Goal: Task Accomplishment & Management: Complete application form

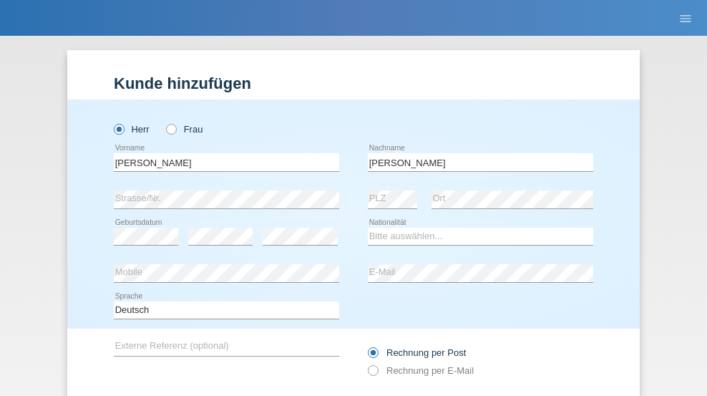
type input "[PERSON_NAME]"
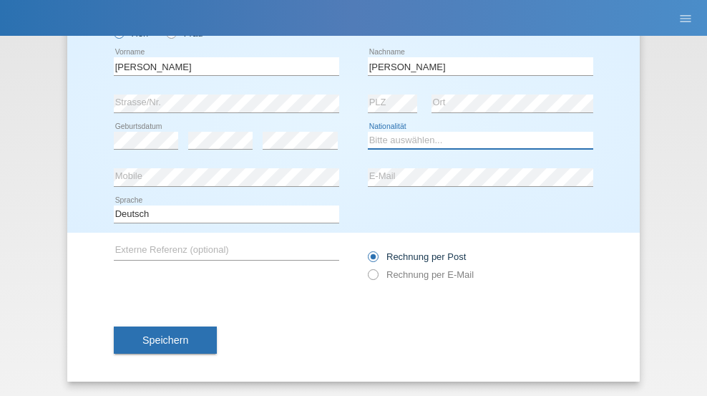
select select "CH"
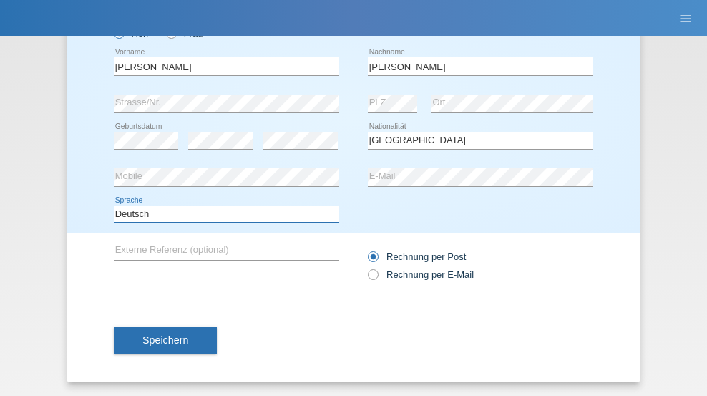
select select "en"
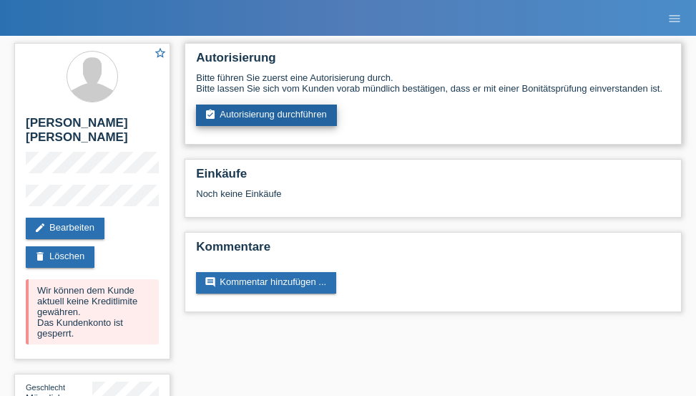
click at [267, 115] on link "assignment_turned_in Autorisierung durchführen" at bounding box center [266, 115] width 141 height 21
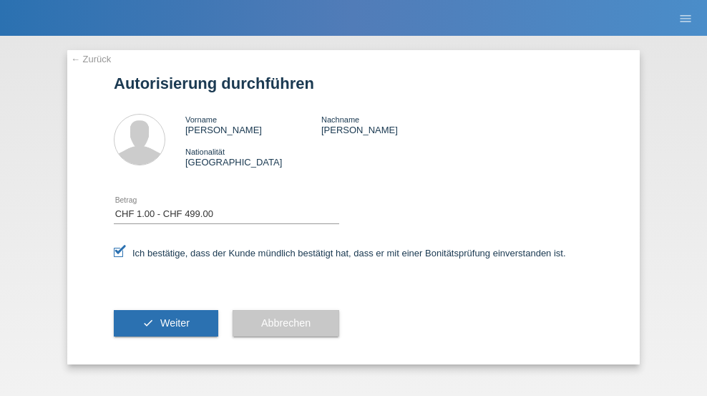
select select "1"
click at [166, 323] on span "Weiter" at bounding box center [174, 322] width 29 height 11
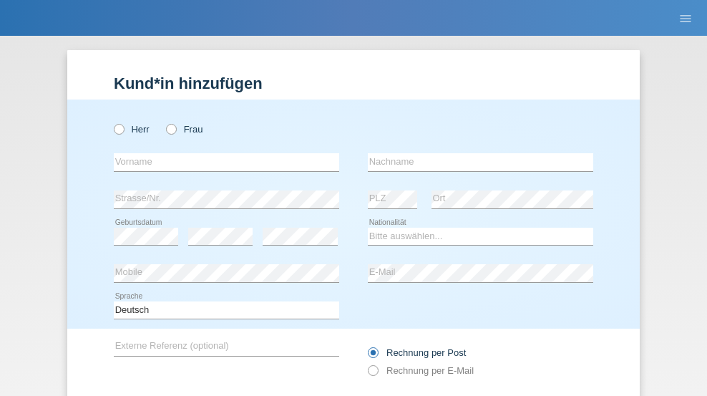
radio input "true"
click at [221, 153] on input "text" at bounding box center [226, 162] width 225 height 18
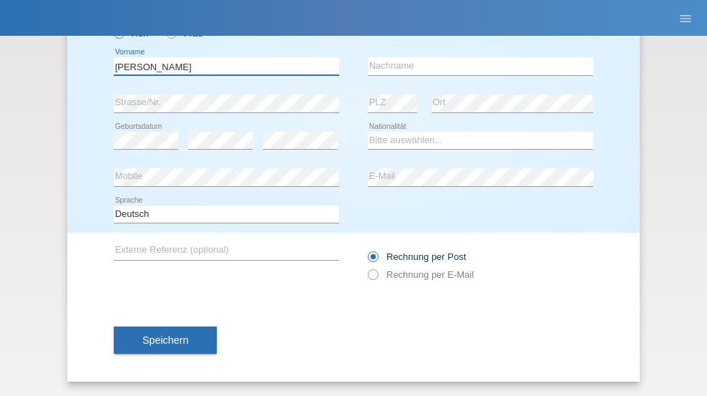
type input "David"
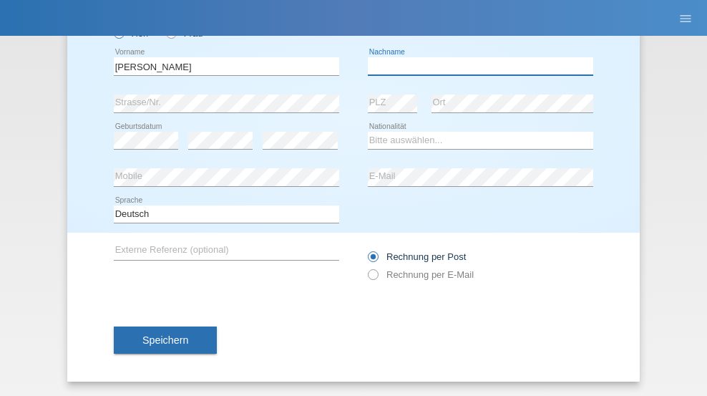
click at [475, 66] on input "text" at bounding box center [480, 66] width 225 height 18
type input "Amaral"
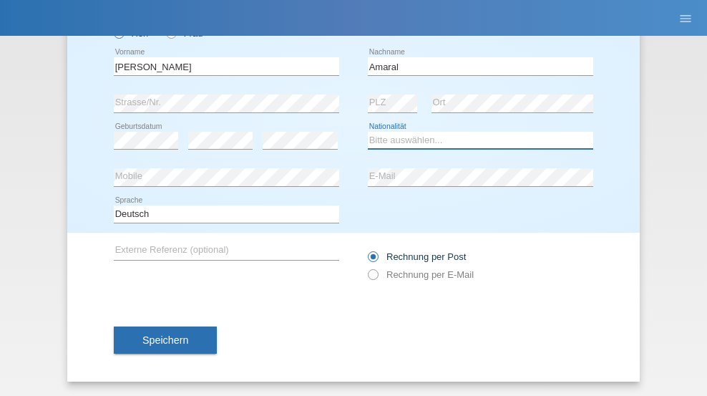
select select "PT"
select select "C"
select select "06"
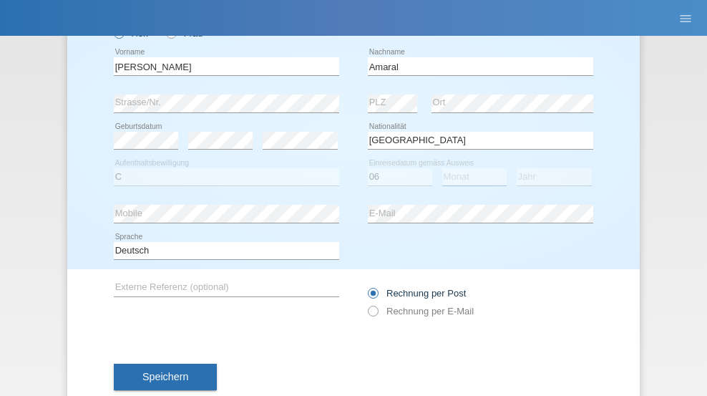
select select "07"
select select "2019"
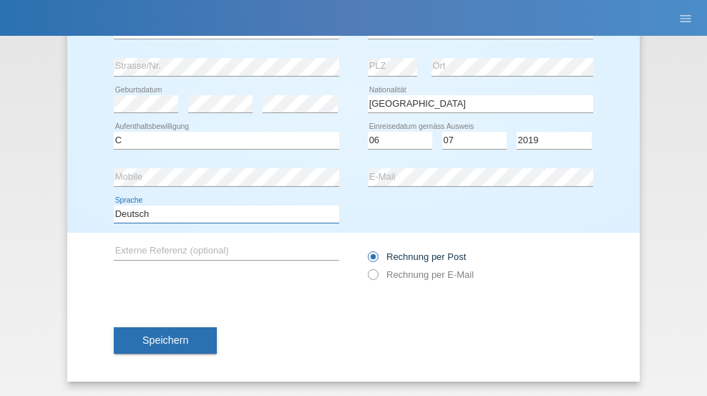
select select "en"
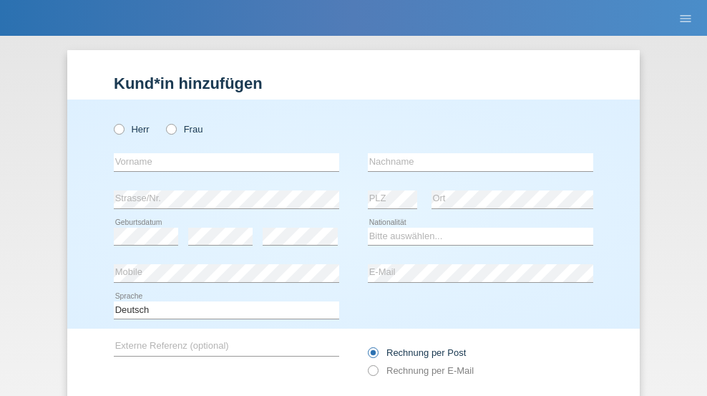
radio input "true"
click at [221, 153] on input "text" at bounding box center [226, 162] width 225 height 18
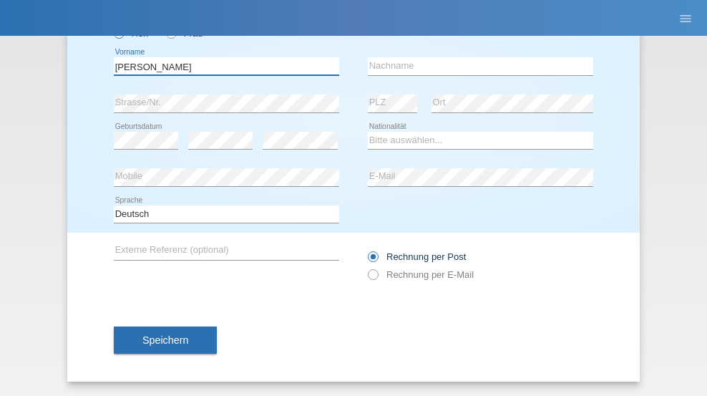
type input "tim"
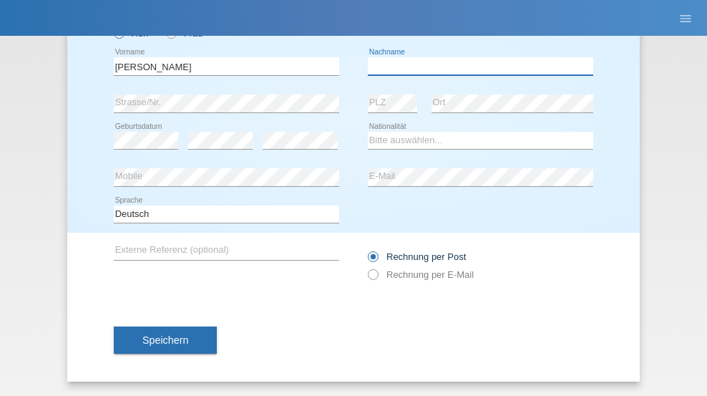
click at [475, 66] on input "text" at bounding box center [480, 66] width 225 height 18
type input "Krüger"
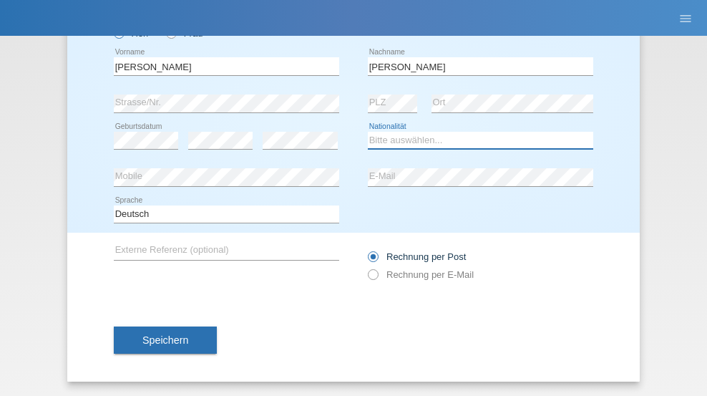
select select "DE"
select select "C"
select select "05"
select select "04"
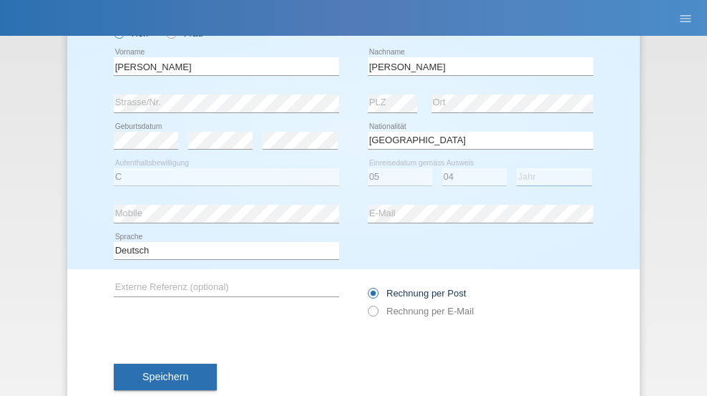
select select "2021"
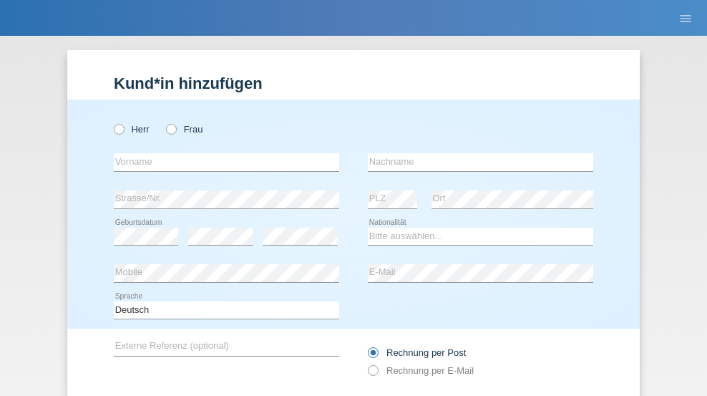
radio input "true"
click at [221, 153] on input "text" at bounding box center [226, 162] width 225 height 18
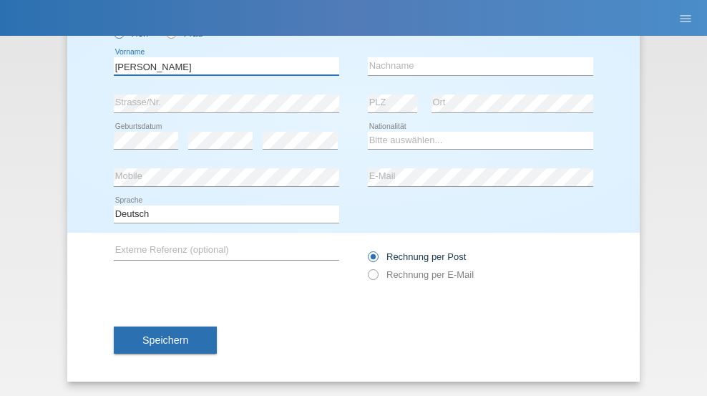
type input "[PERSON_NAME]"
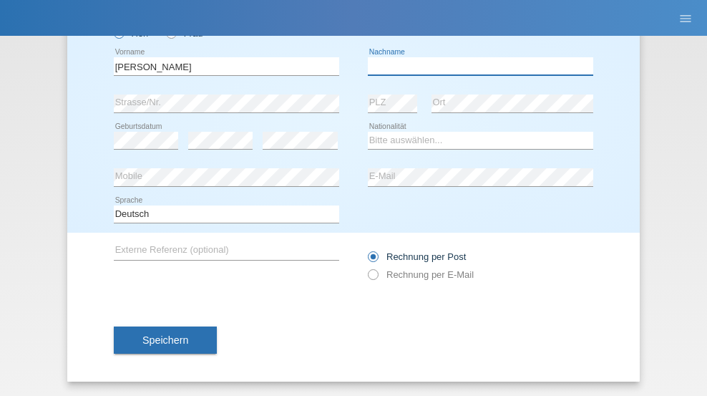
click at [475, 66] on input "text" at bounding box center [480, 66] width 225 height 18
type input "Christian"
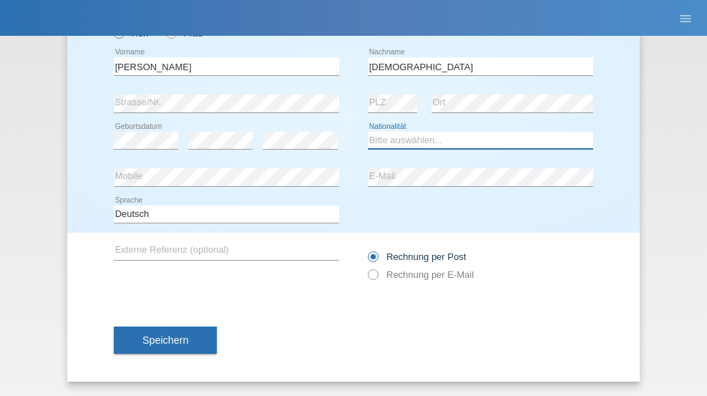
select select "CH"
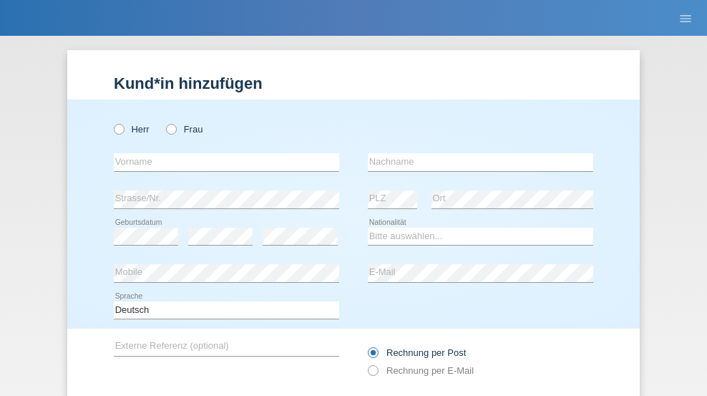
radio input "true"
click at [221, 153] on input "text" at bounding box center [226, 162] width 225 height 18
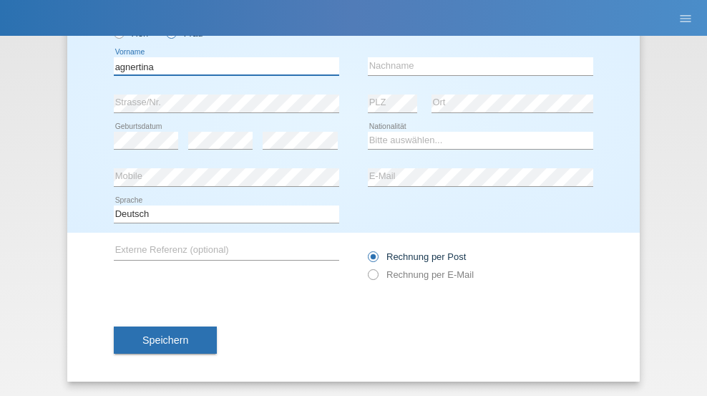
type input "agnertina"
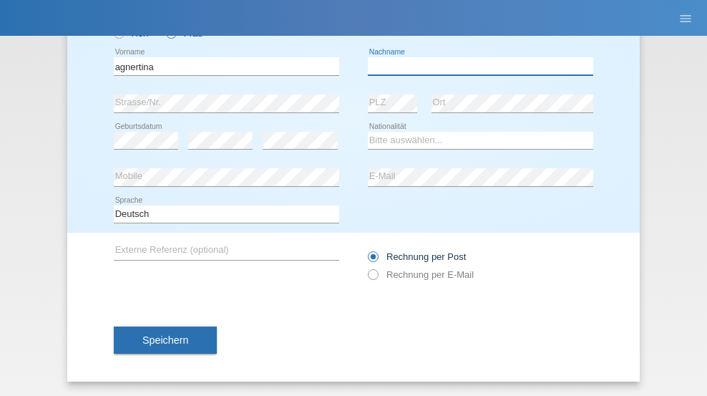
click at [475, 66] on input "text" at bounding box center [480, 66] width 225 height 18
type input "noshaj"
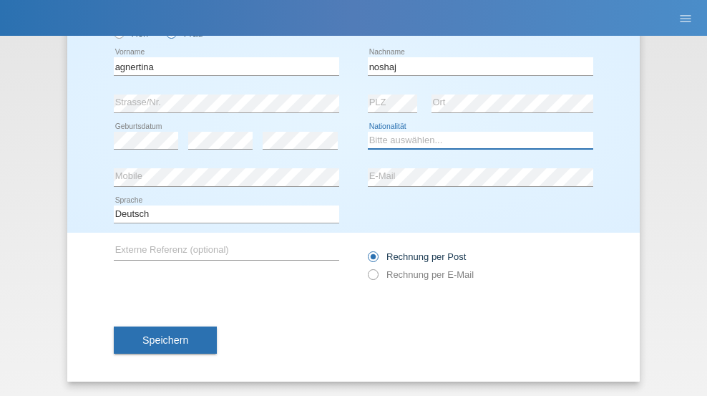
select select "NL"
select select "C"
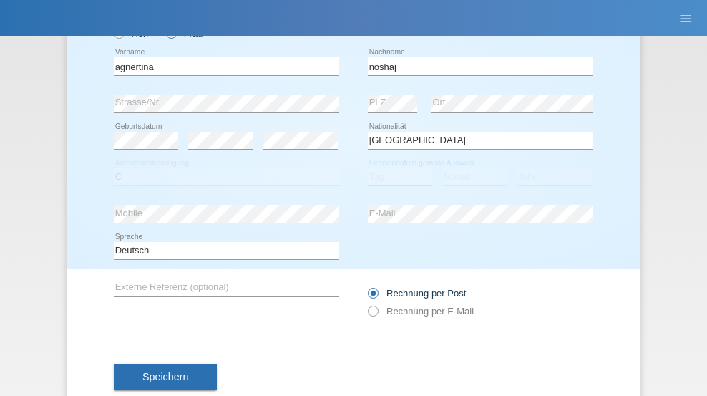
select select "01"
select select "08"
select select "2021"
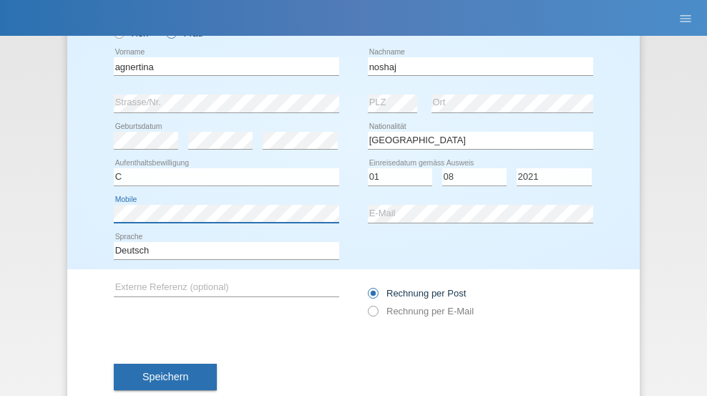
scroll to position [132, 0]
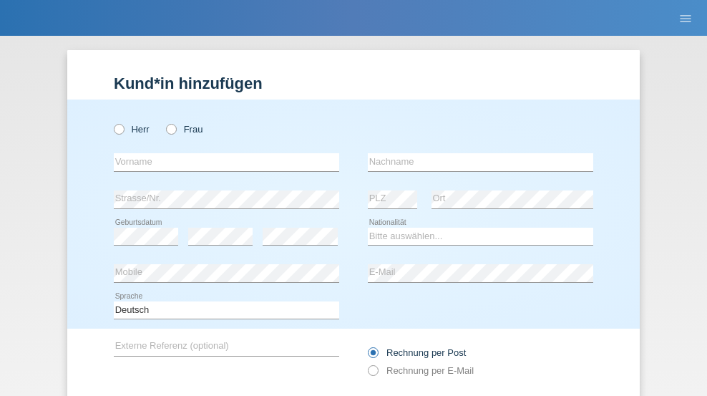
radio input "true"
click at [221, 153] on input "text" at bounding box center [226, 162] width 225 height 18
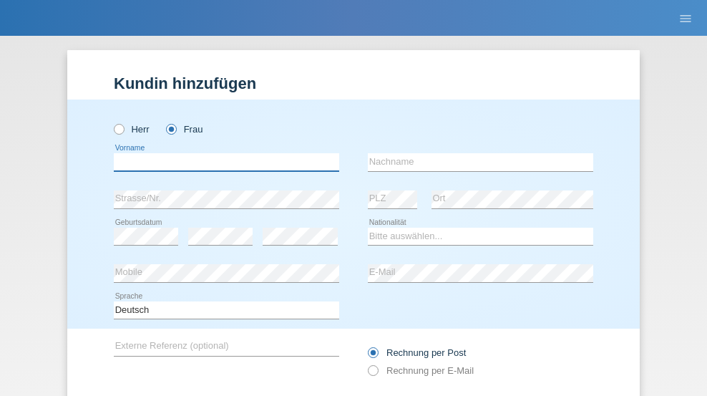
scroll to position [96, 0]
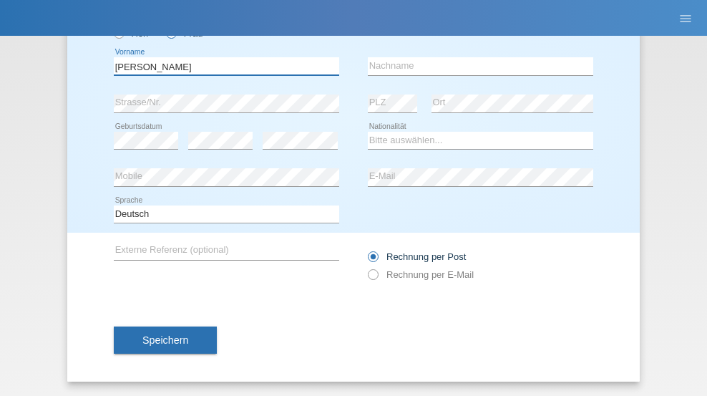
type input "[PERSON_NAME]"
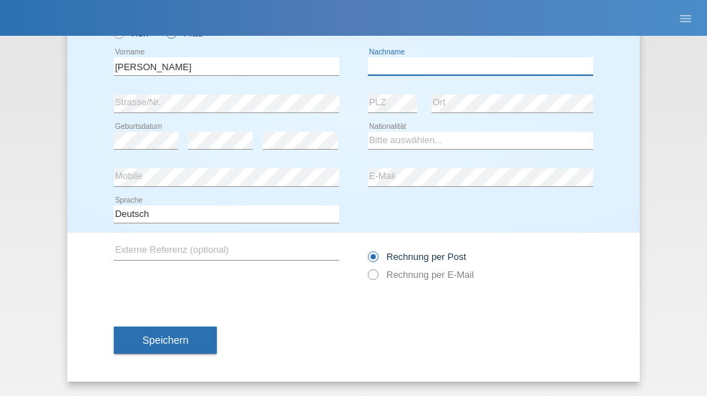
click at [475, 66] on input "text" at bounding box center [480, 66] width 225 height 18
type input "Pinzo"
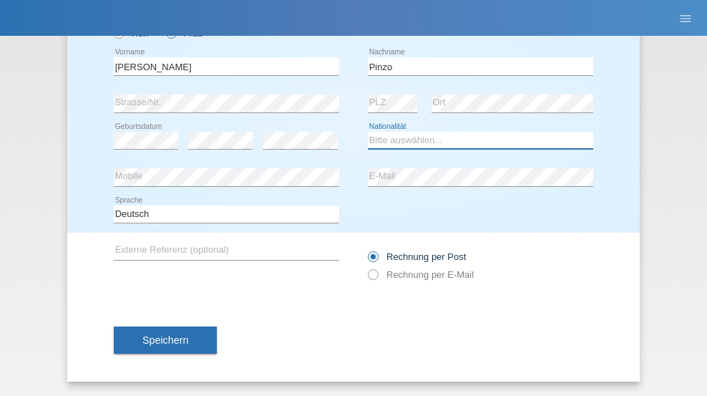
select select "CH"
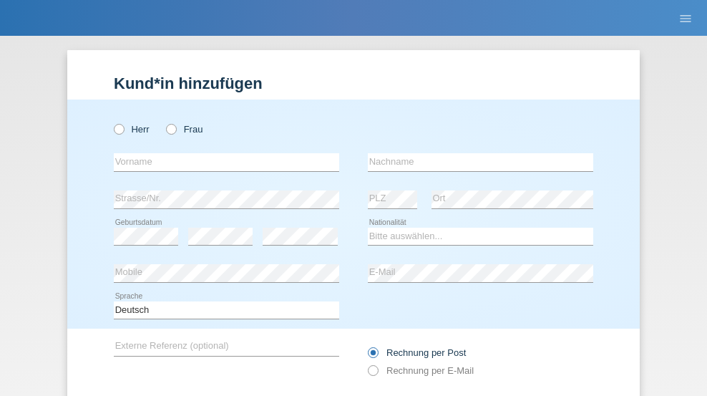
radio input "true"
click at [221, 153] on input "text" at bounding box center [226, 162] width 225 height 18
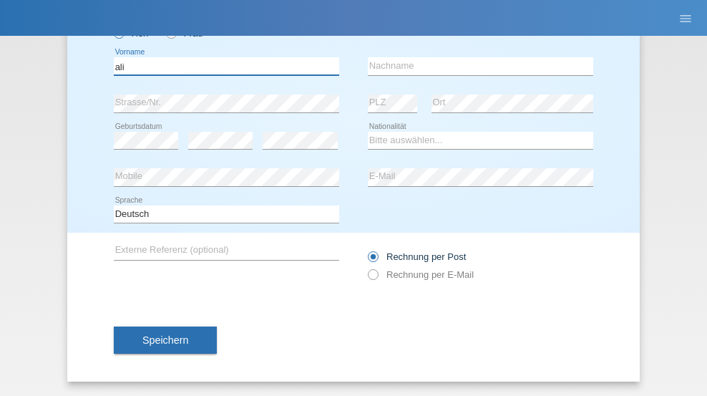
type input "ali"
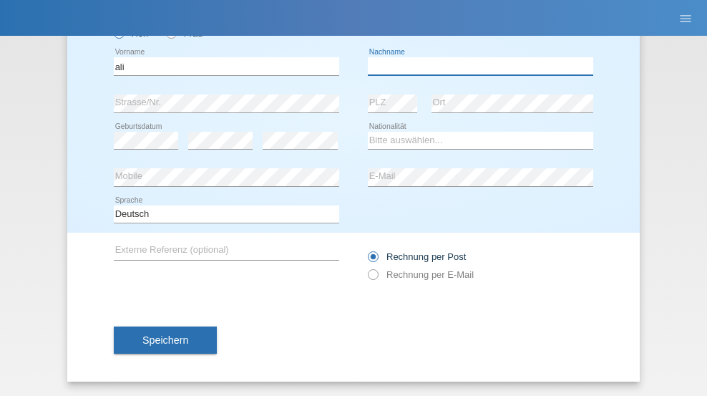
click at [475, 66] on input "text" at bounding box center [480, 66] width 225 height 18
type input "Amini"
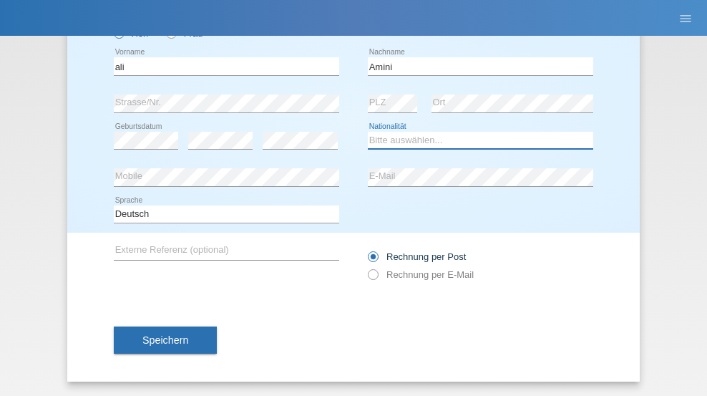
select select "AF"
select select "C"
select select "18"
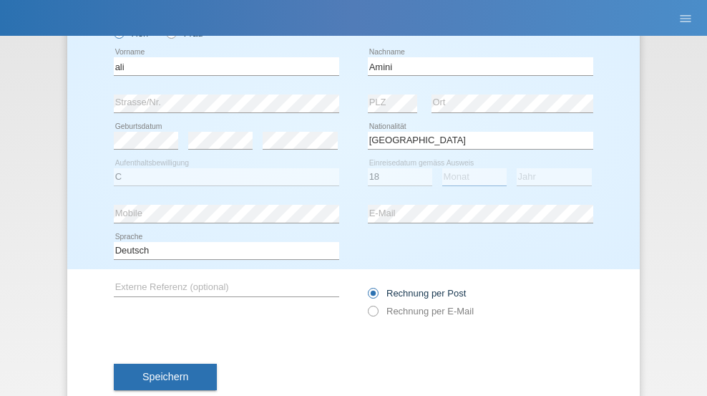
select select "08"
select select "2015"
